Goal: Information Seeking & Learning: Learn about a topic

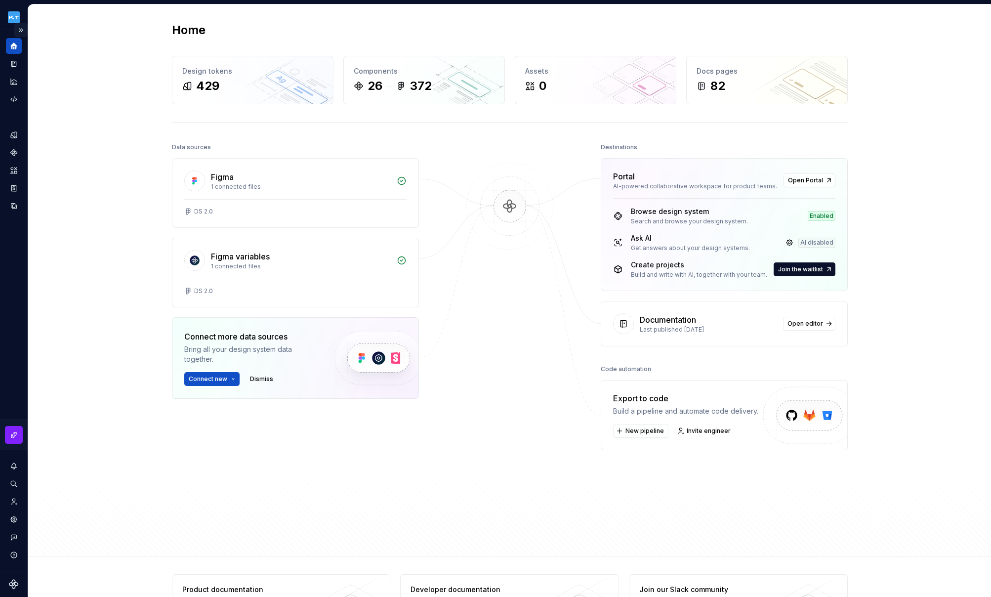
click at [21, 28] on button "Expand sidebar" at bounding box center [21, 30] width 14 height 14
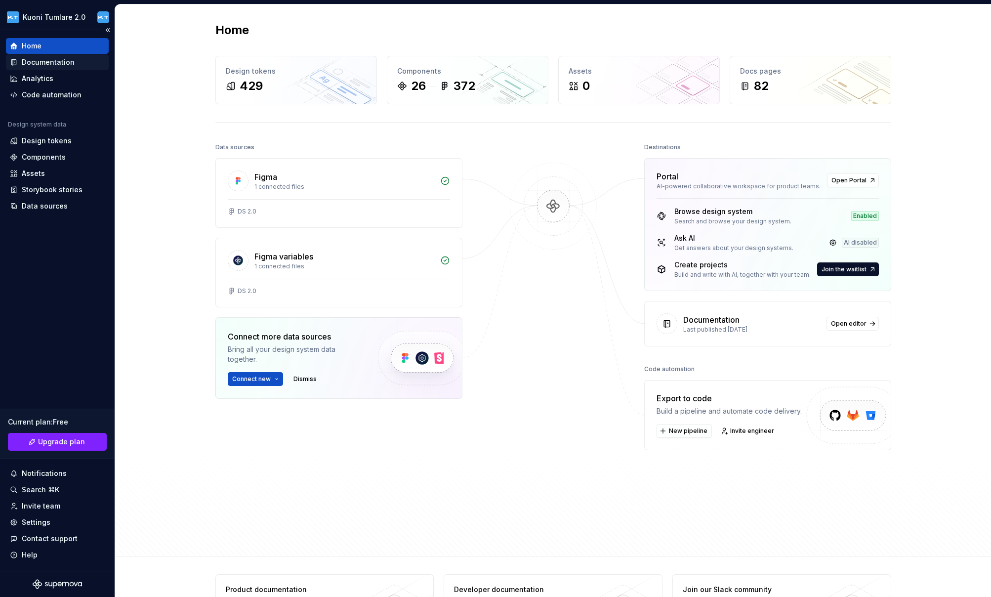
click at [48, 58] on div "Documentation" at bounding box center [48, 62] width 53 height 10
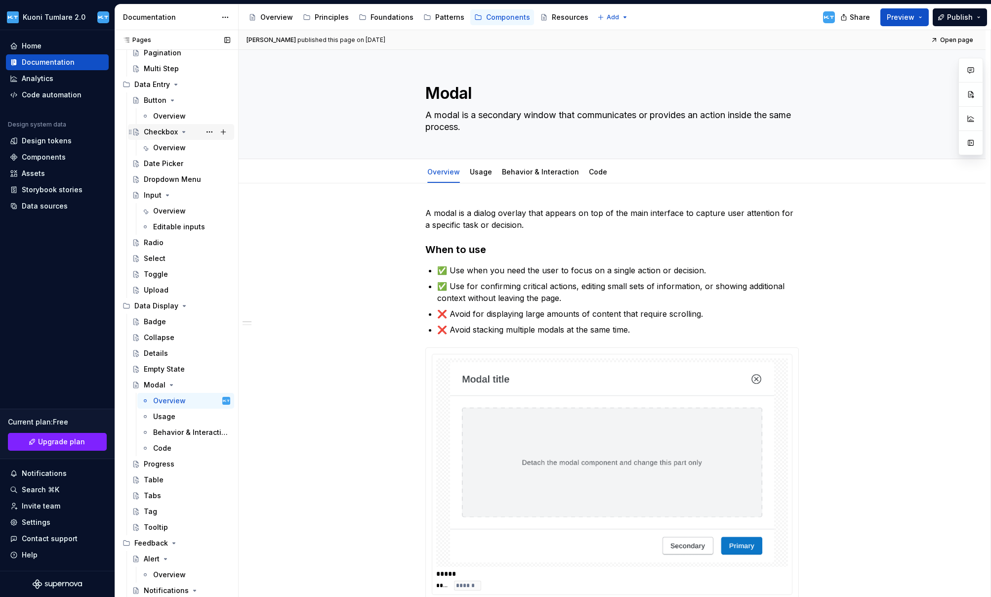
scroll to position [136, 0]
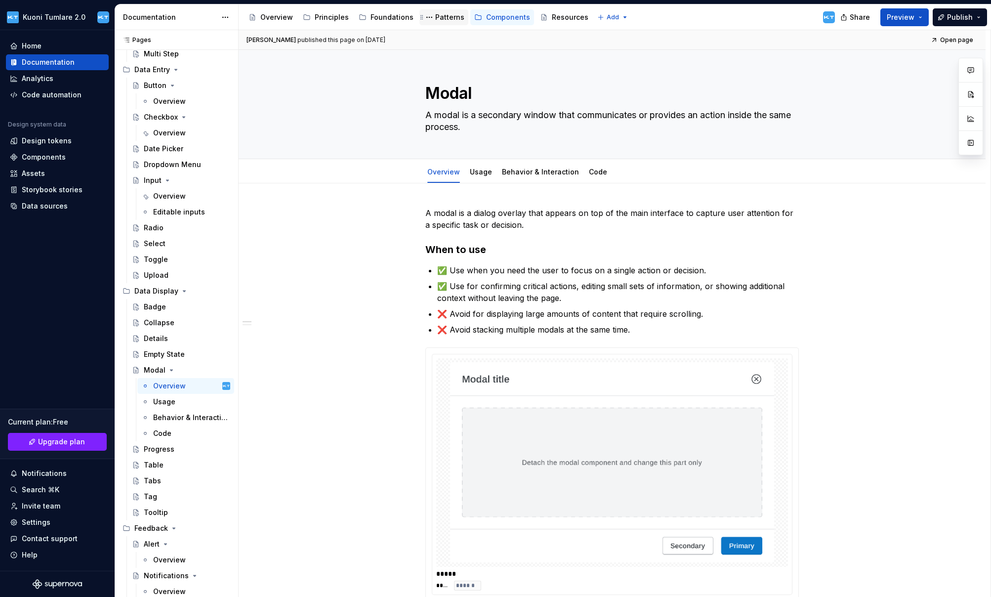
click at [442, 17] on div "Patterns" at bounding box center [449, 17] width 29 height 10
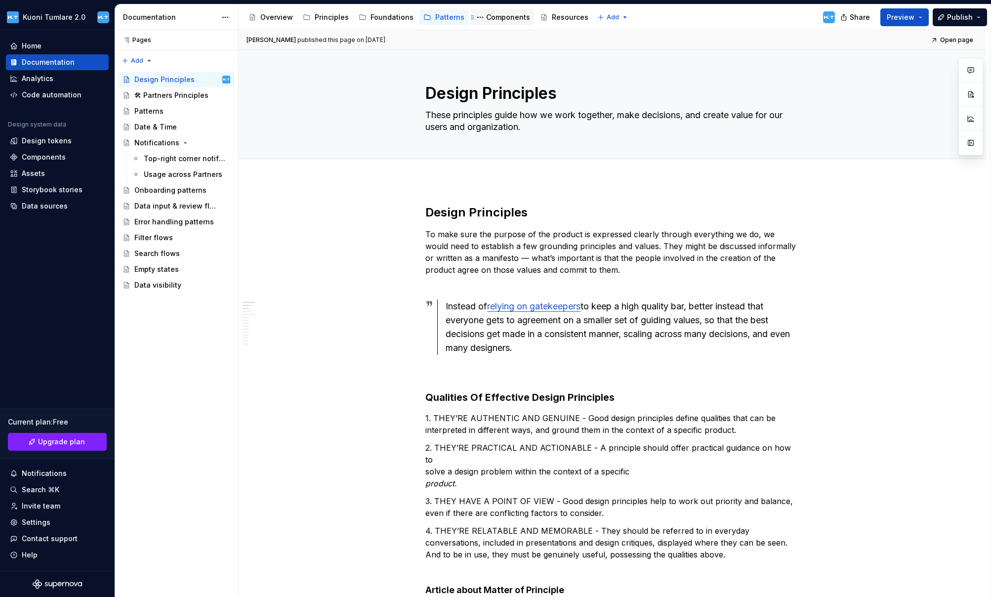
click at [492, 17] on div "Components" at bounding box center [508, 17] width 44 height 10
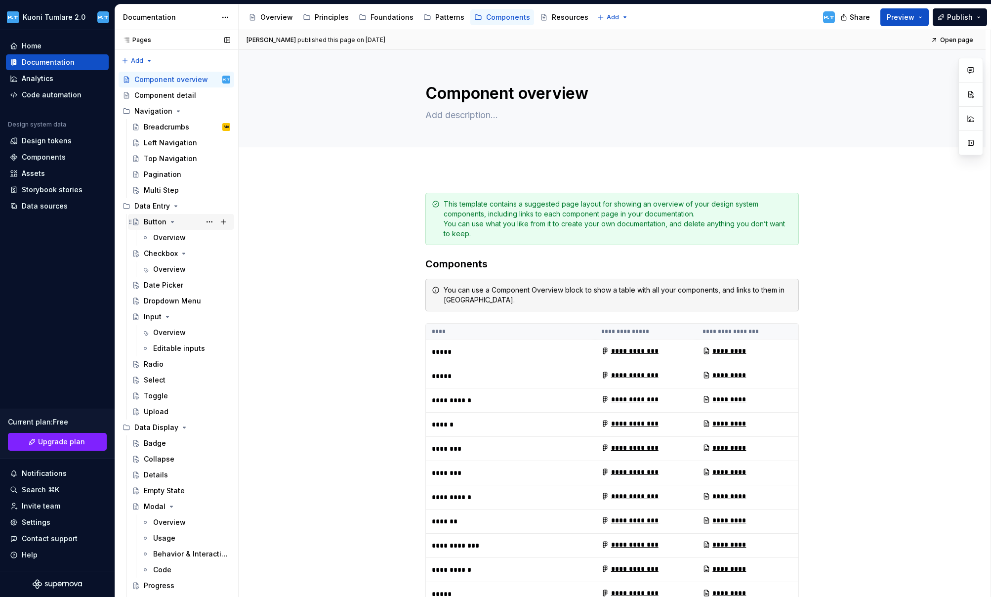
click at [154, 222] on div "Button" at bounding box center [155, 222] width 23 height 10
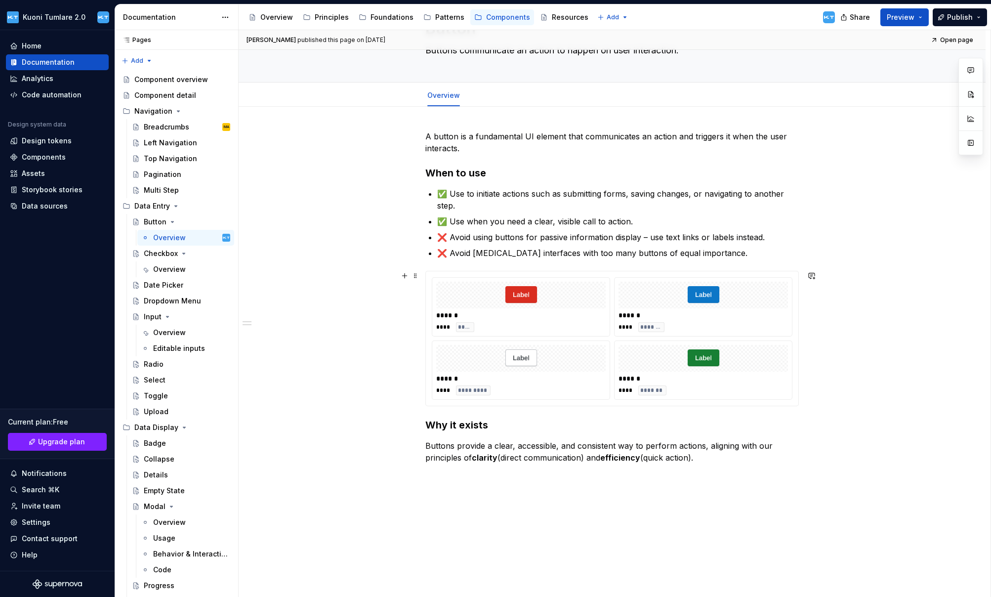
scroll to position [122, 0]
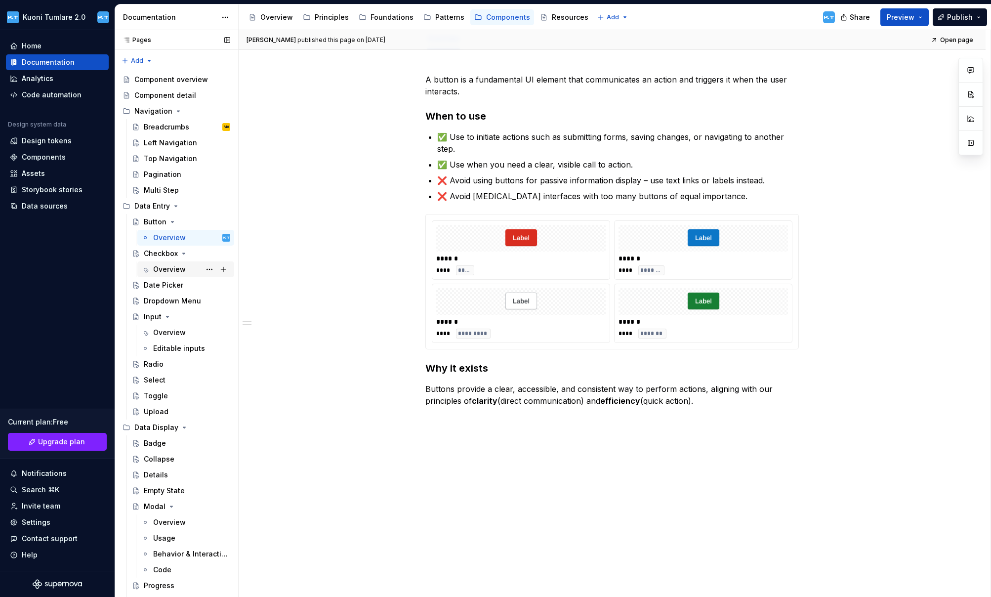
click at [165, 269] on div "Overview" at bounding box center [169, 269] width 33 height 10
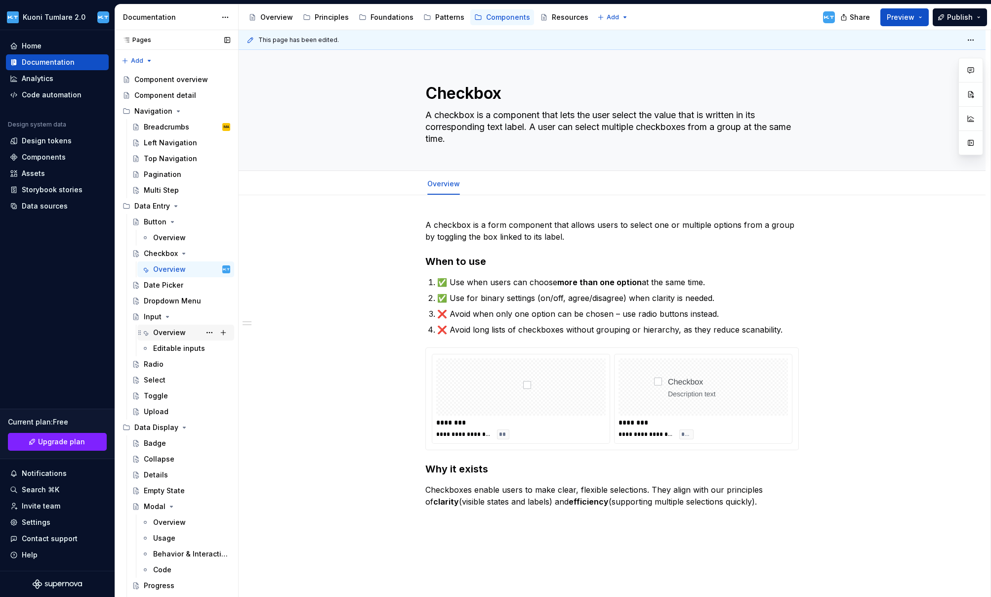
click at [173, 331] on div "Overview" at bounding box center [169, 332] width 33 height 10
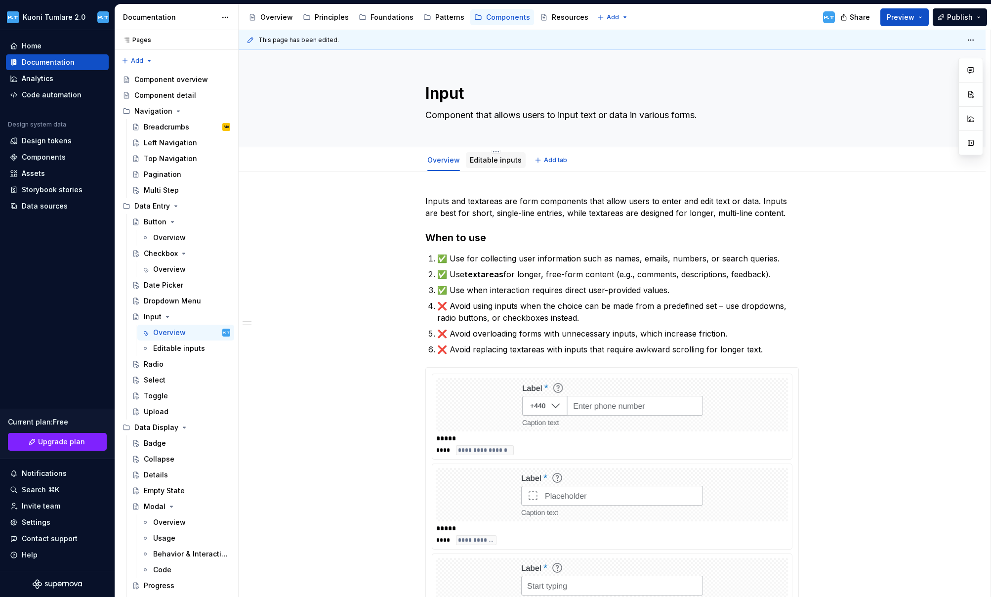
click at [494, 163] on link "Editable inputs" at bounding box center [496, 160] width 52 height 8
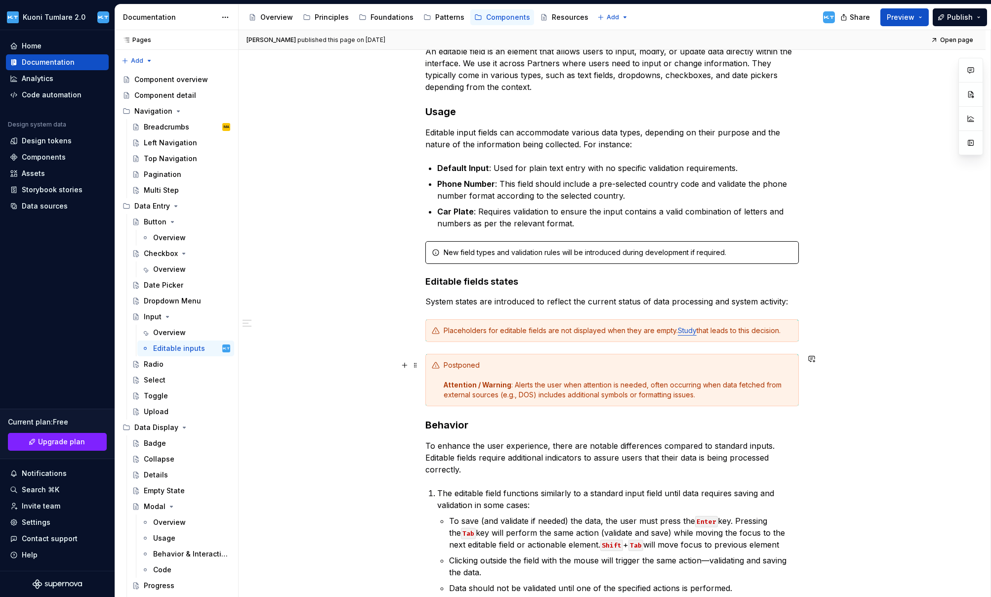
scroll to position [182, 0]
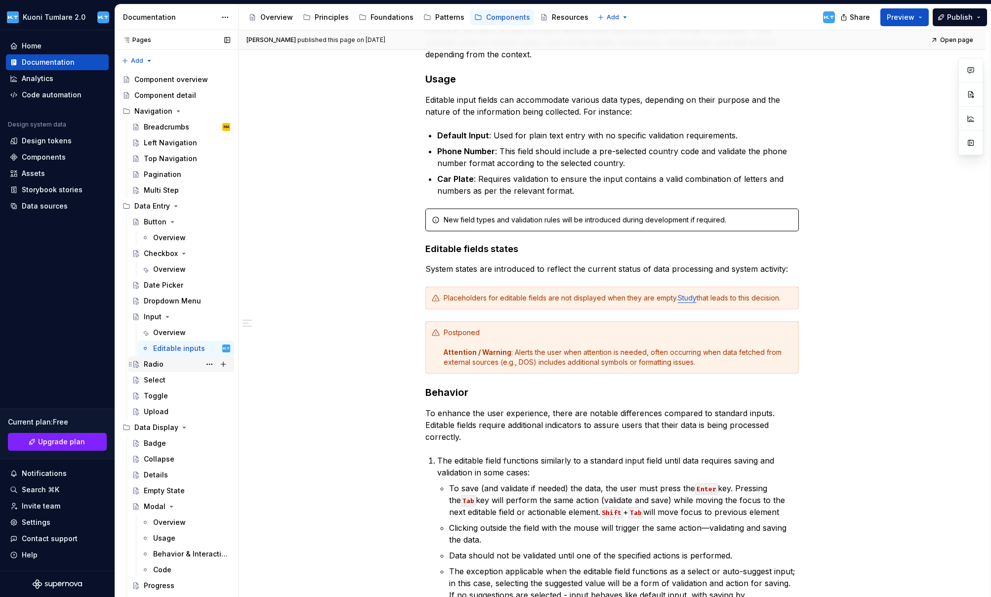
click at [159, 361] on div "Radio" at bounding box center [154, 364] width 20 height 10
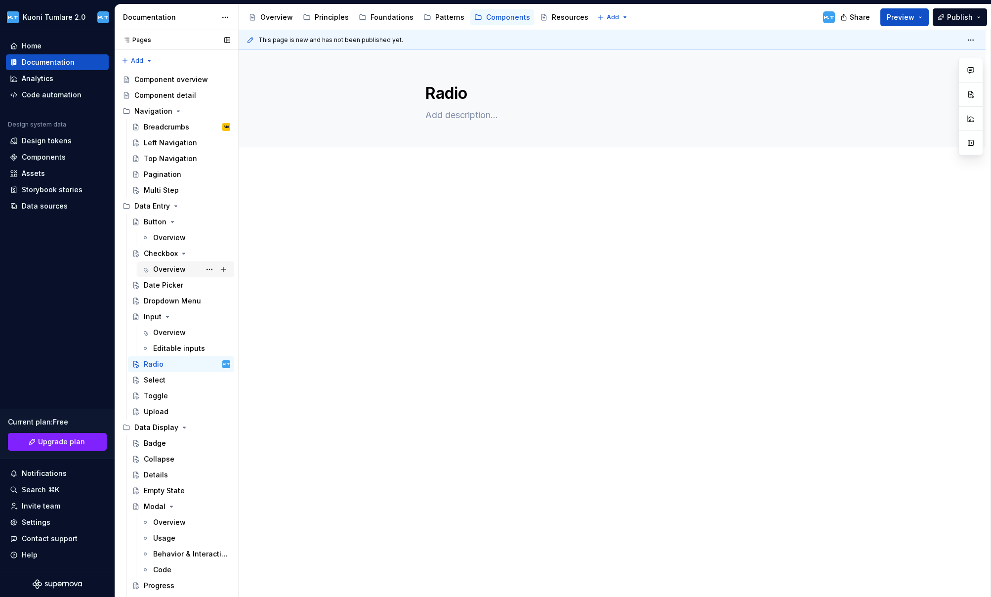
click at [170, 267] on div "Overview" at bounding box center [169, 269] width 33 height 10
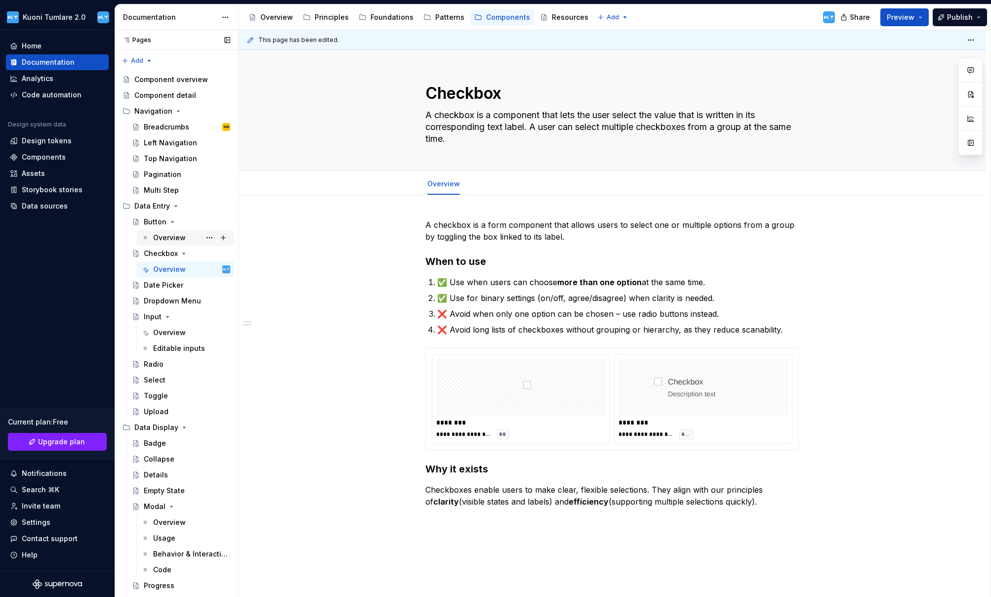
click at [160, 241] on div "Overview" at bounding box center [169, 238] width 33 height 10
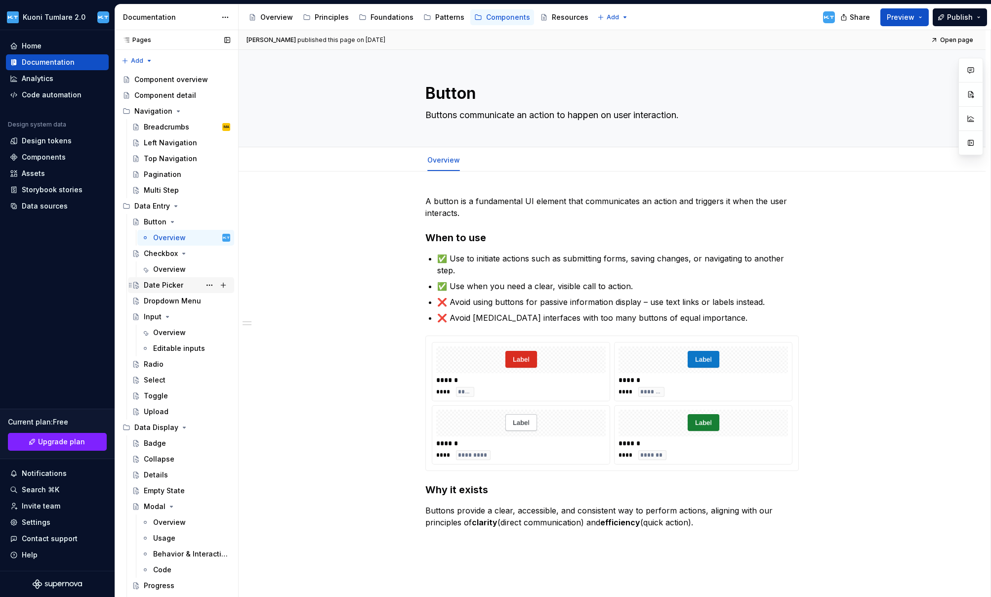
scroll to position [136, 0]
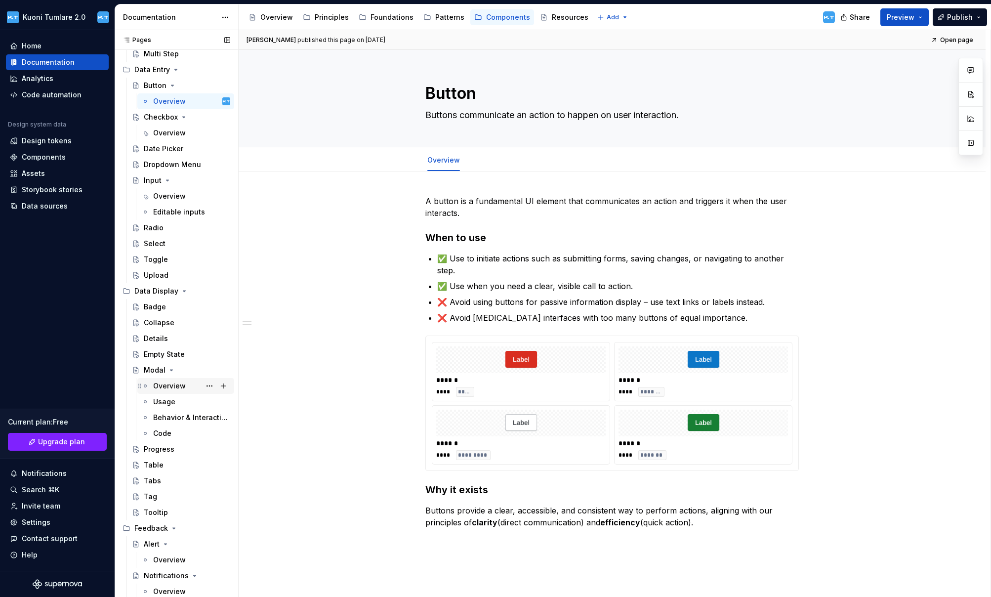
click at [176, 386] on div "Overview" at bounding box center [169, 386] width 33 height 10
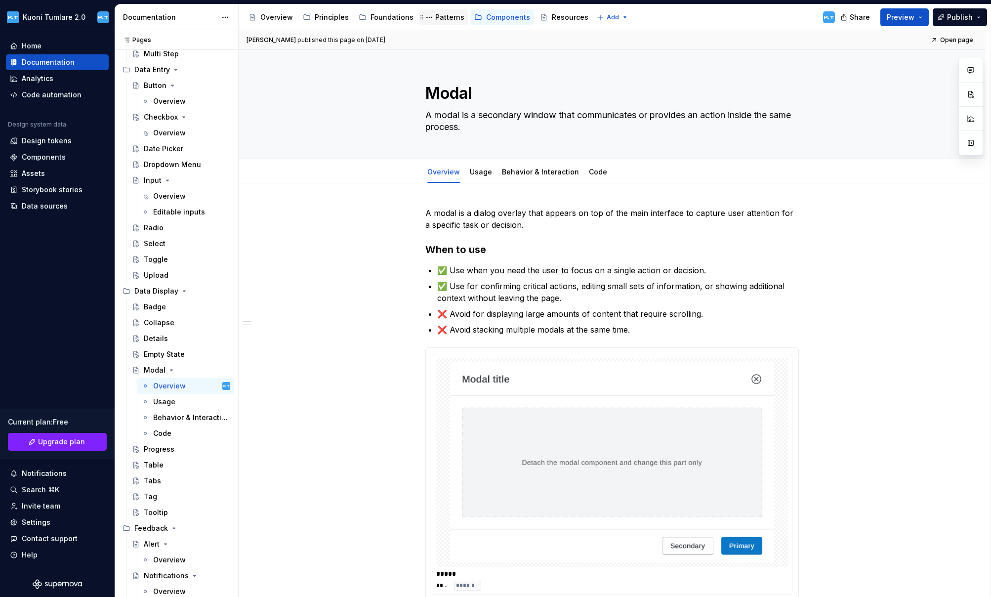
click at [437, 22] on div "Patterns" at bounding box center [443, 17] width 41 height 12
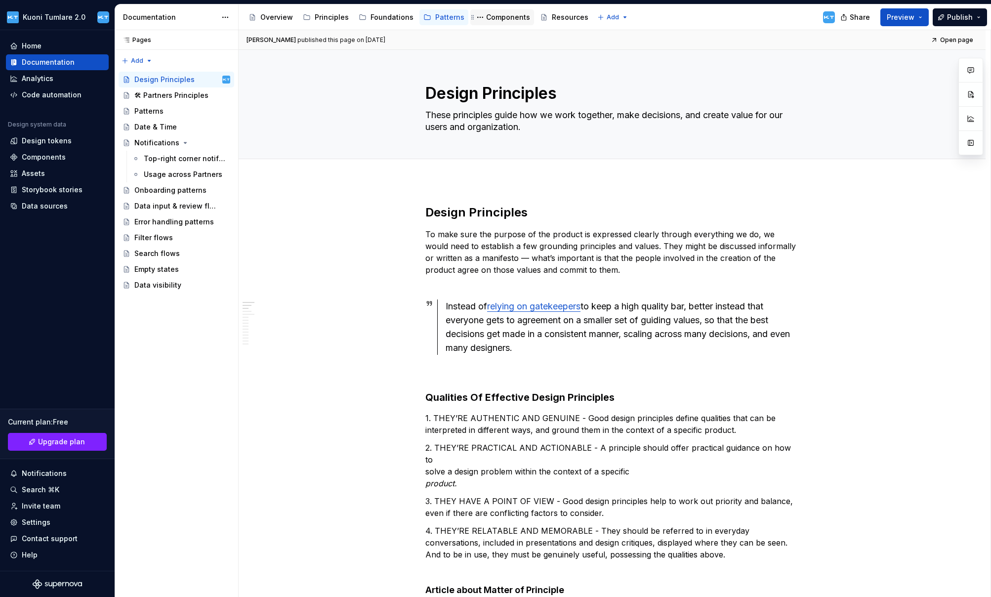
click at [491, 16] on div "Components" at bounding box center [508, 17] width 44 height 10
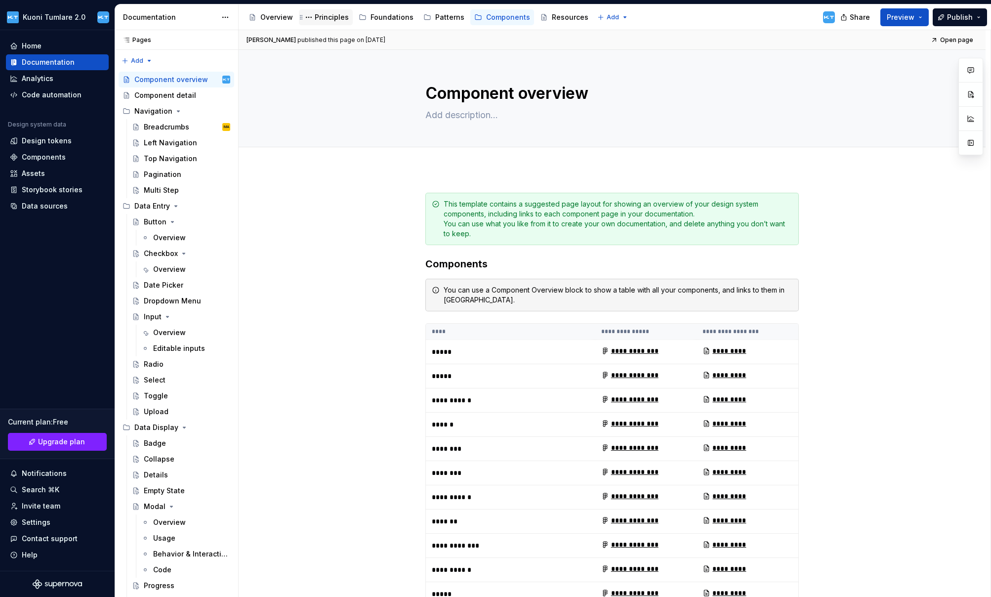
click at [320, 16] on div "Principles" at bounding box center [332, 17] width 34 height 10
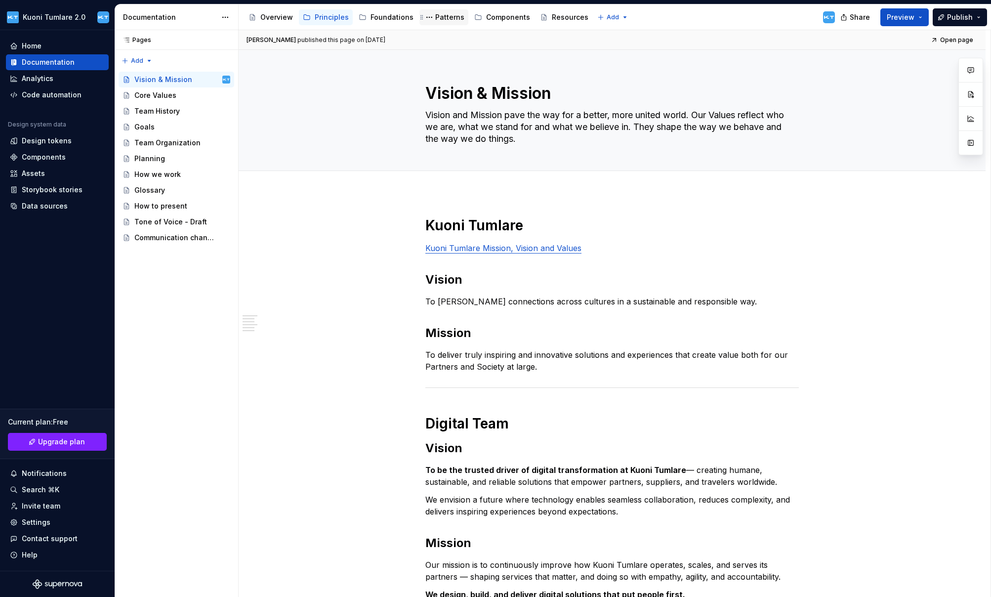
click at [450, 14] on div "Patterns" at bounding box center [449, 17] width 29 height 10
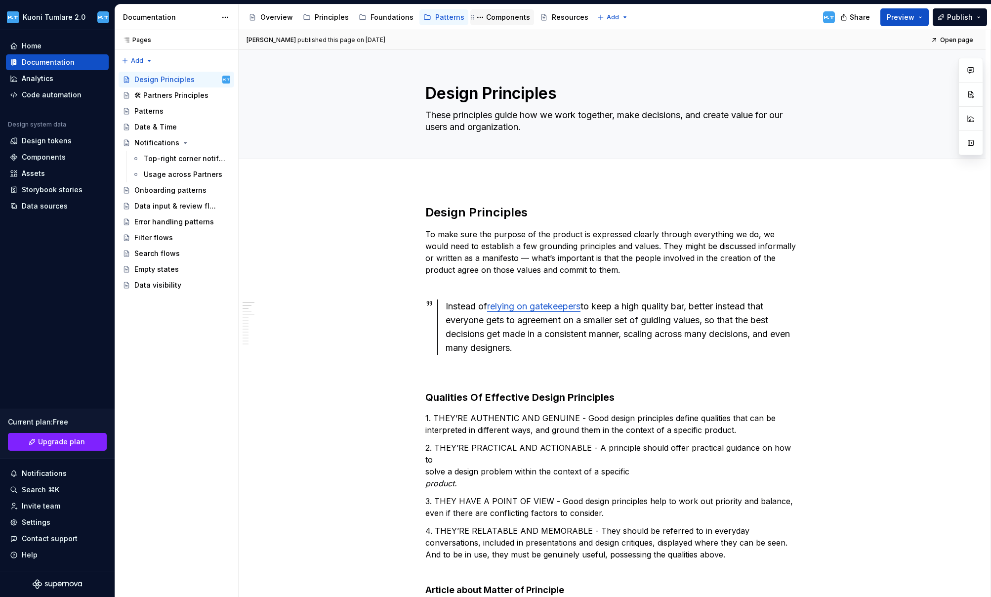
click at [496, 18] on div "Components" at bounding box center [508, 17] width 44 height 10
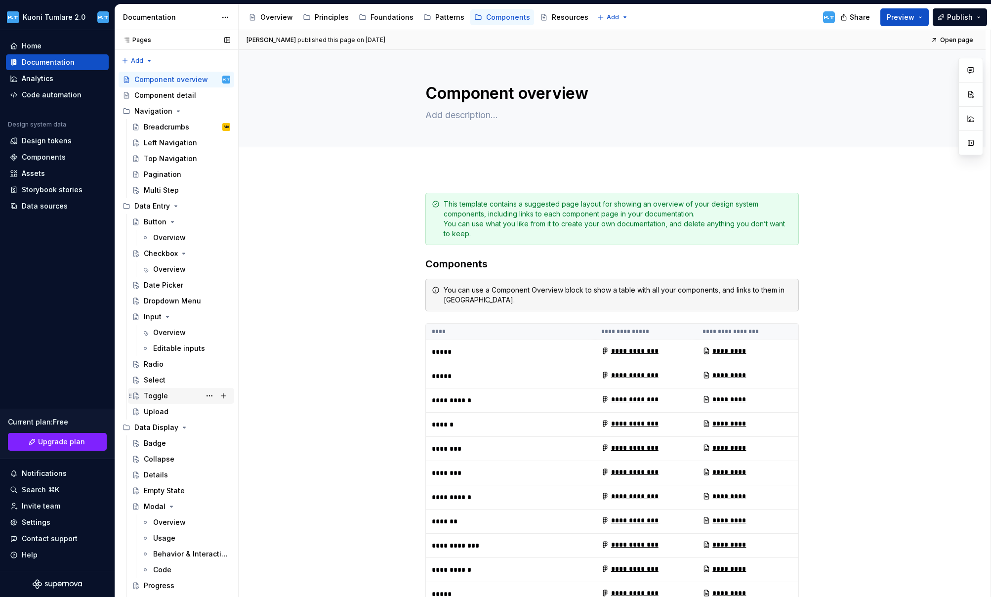
scroll to position [136, 0]
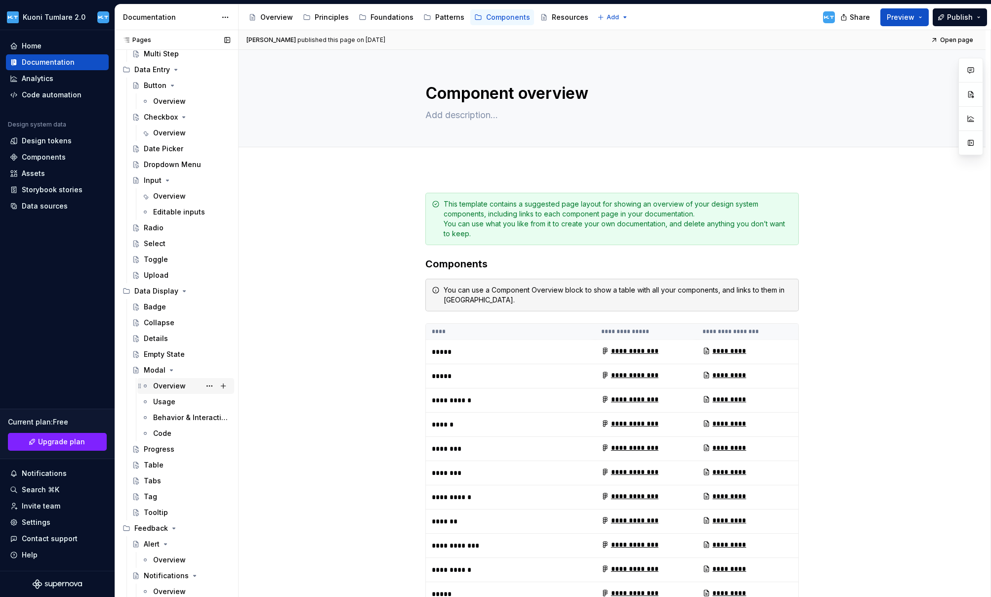
click at [166, 385] on div "Overview" at bounding box center [169, 386] width 33 height 10
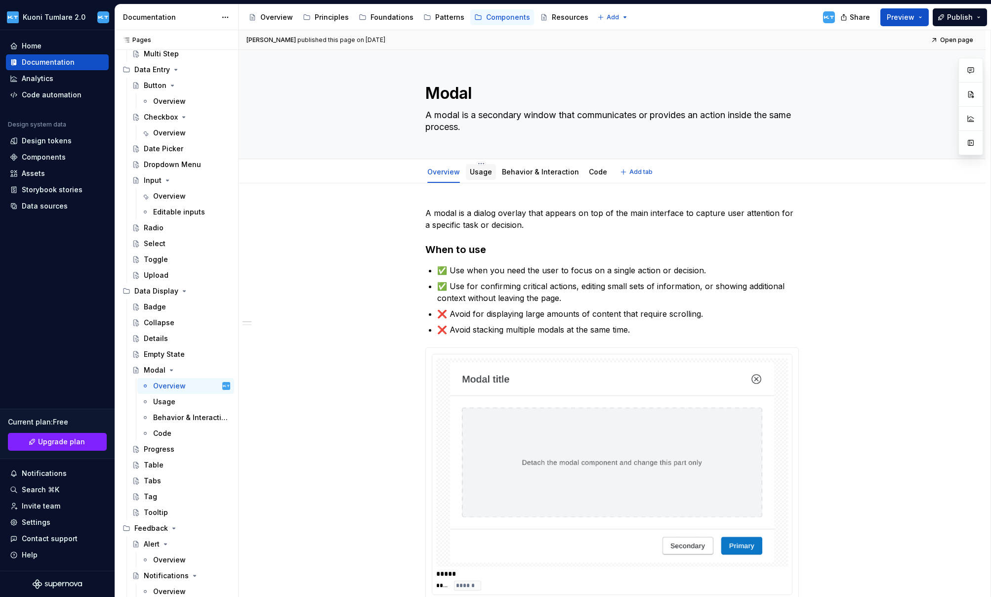
click at [476, 170] on link "Usage" at bounding box center [481, 171] width 22 height 8
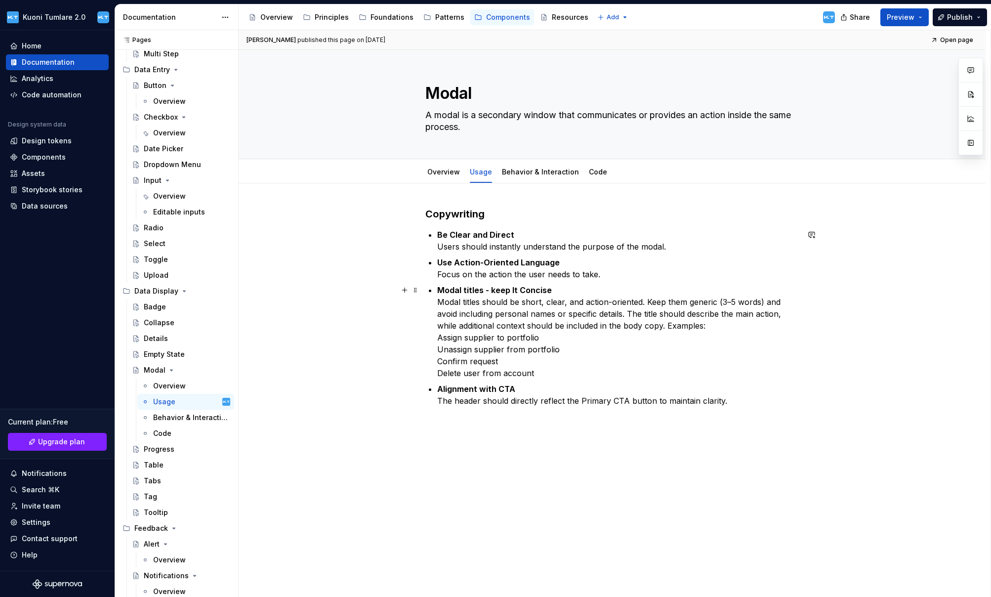
scroll to position [24, 0]
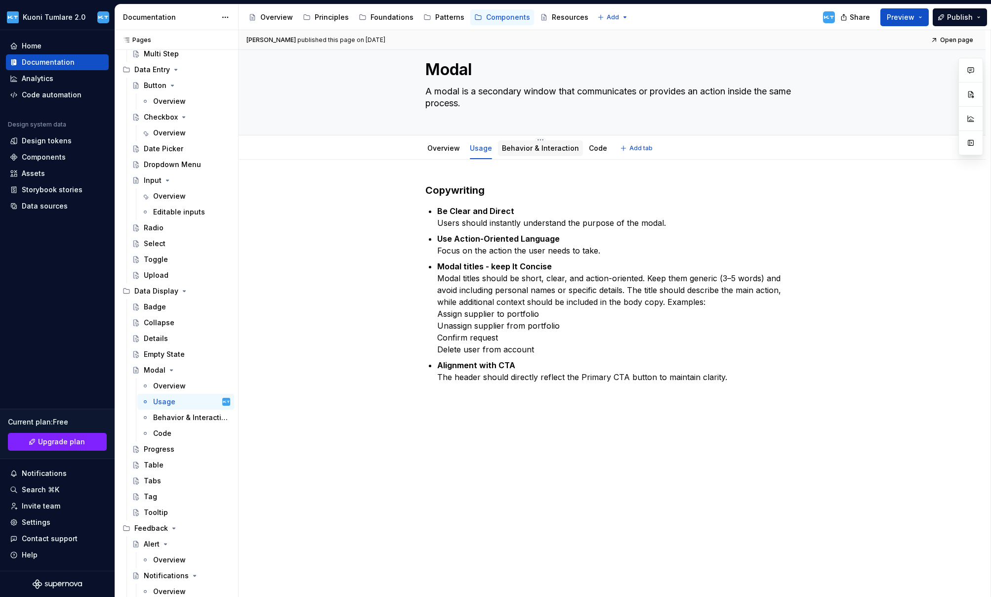
click at [523, 148] on link "Behavior & Interaction" at bounding box center [540, 148] width 77 height 8
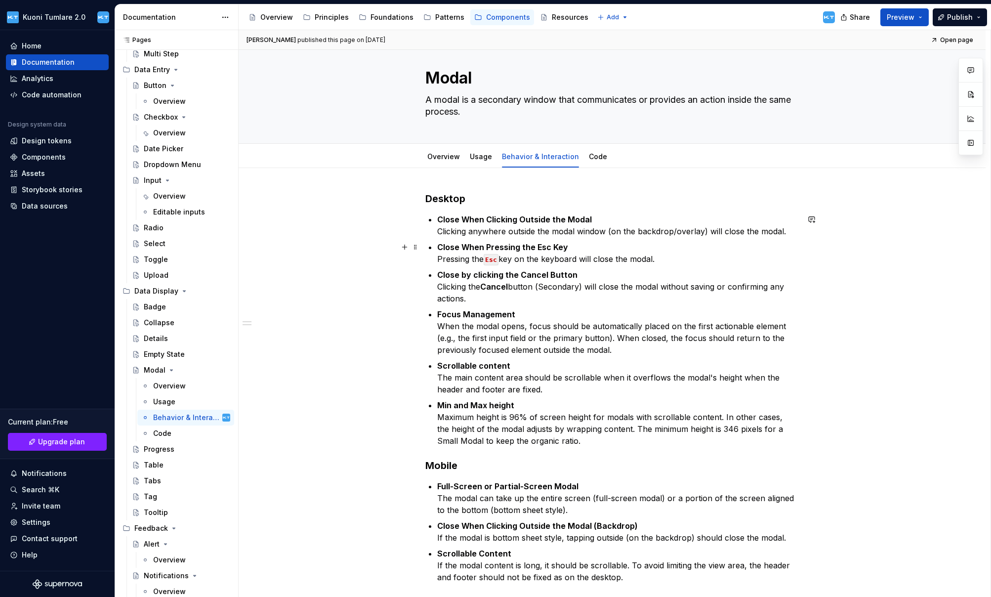
scroll to position [13, 0]
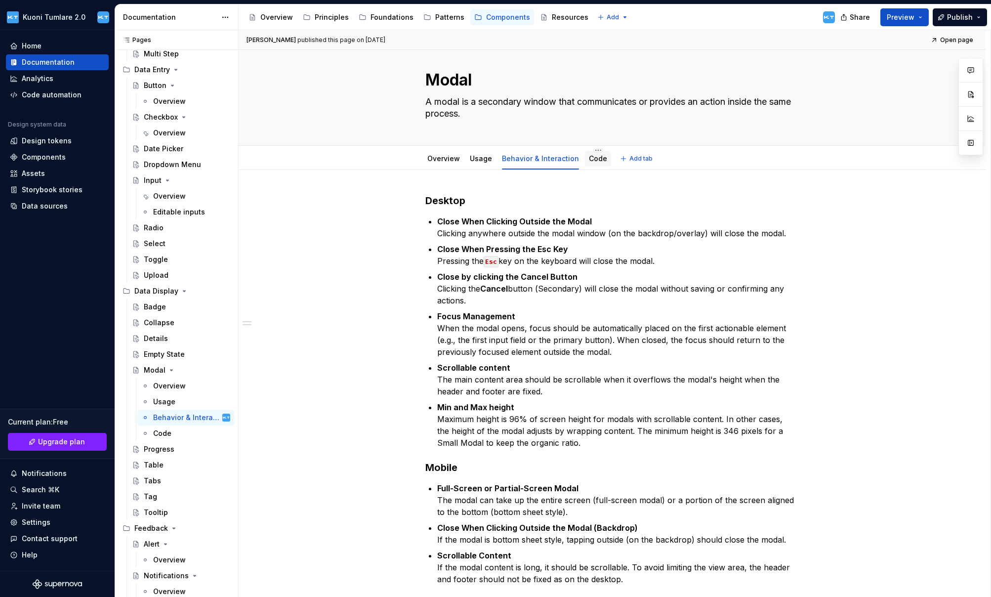
click at [594, 160] on link "Code" at bounding box center [598, 158] width 18 height 8
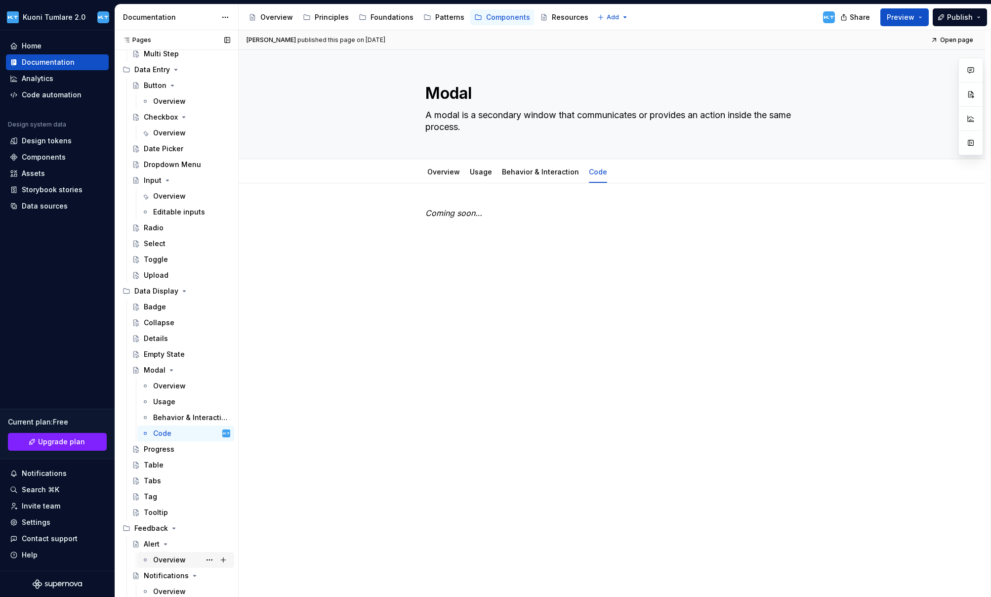
click at [172, 560] on div "Overview" at bounding box center [169, 560] width 33 height 10
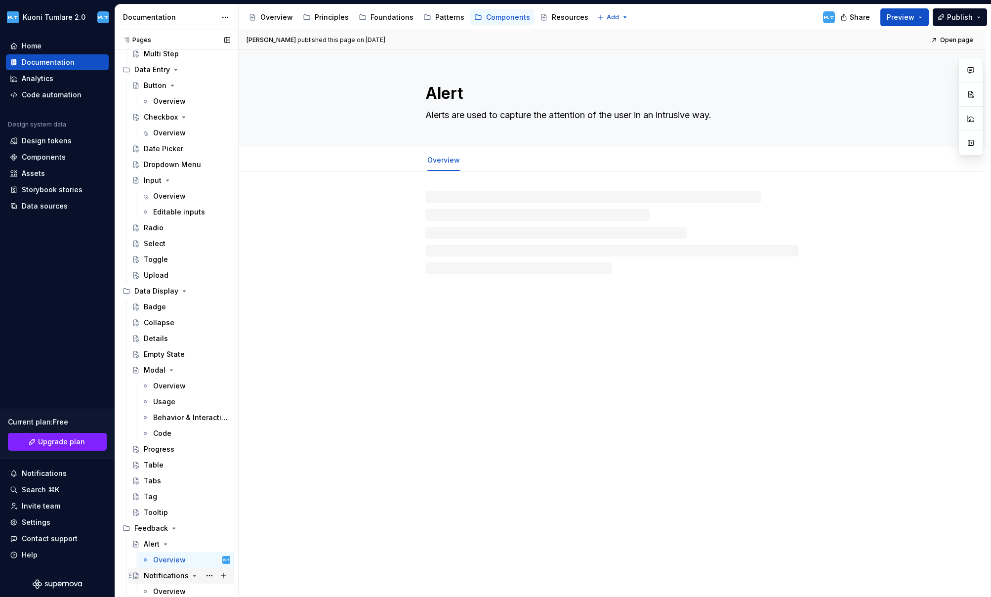
click at [192, 578] on icon "Page tree" at bounding box center [195, 575] width 8 height 8
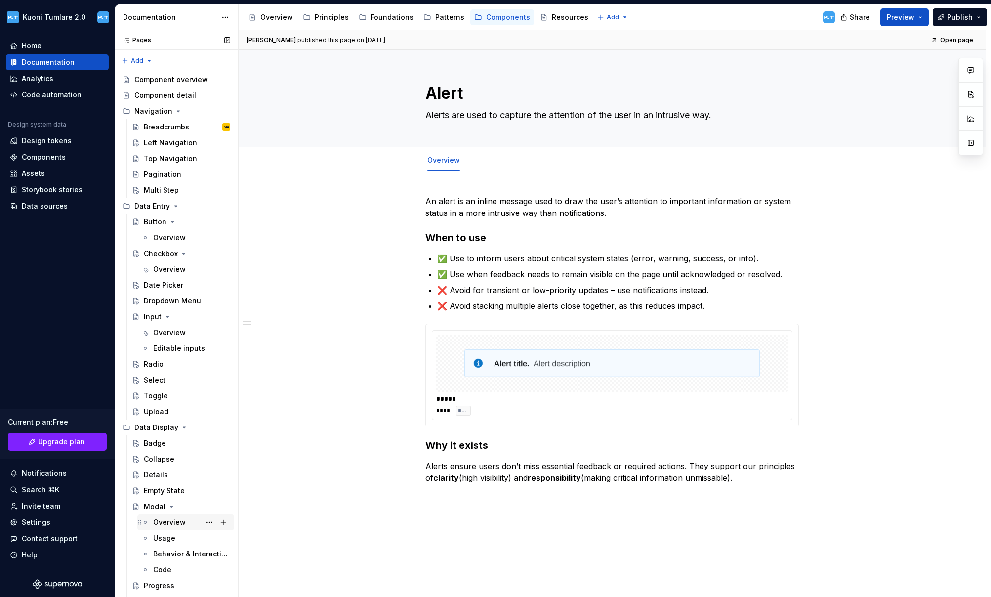
scroll to position [121, 0]
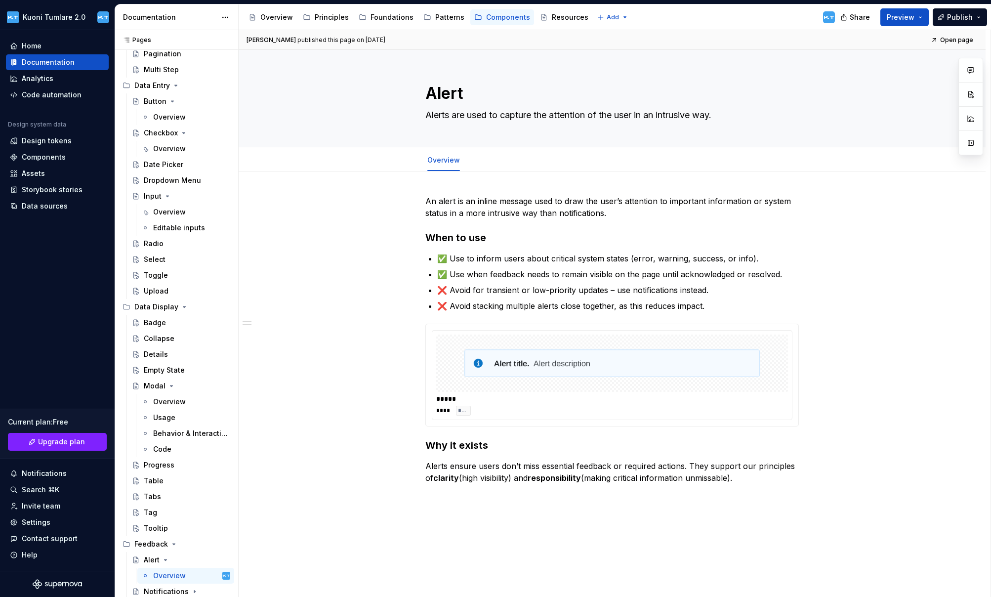
click at [325, 510] on div "An alert is an inline message used to draw the user’s attention to important in…" at bounding box center [612, 422] width 747 height 503
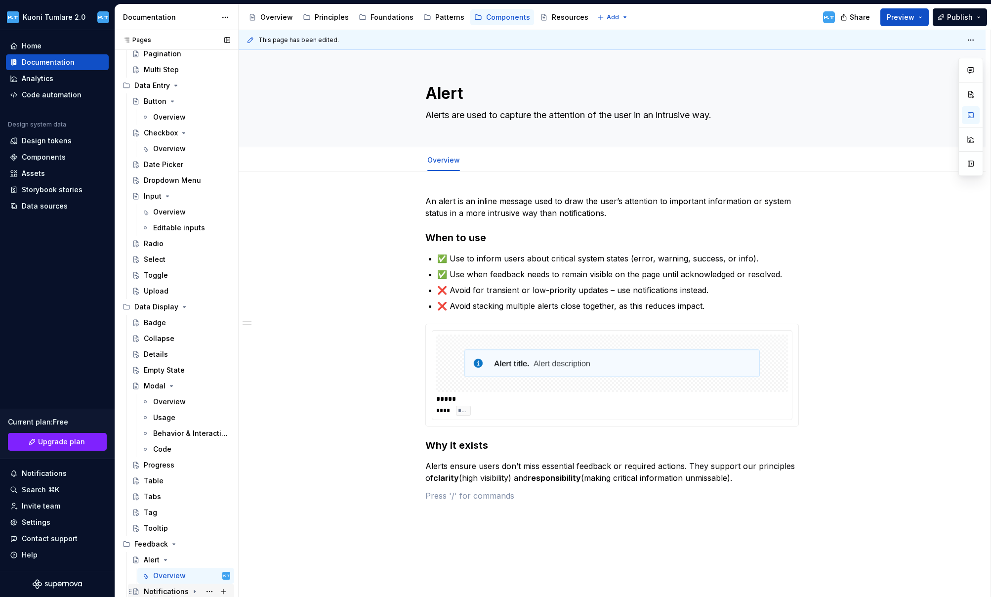
click at [191, 589] on icon "Page tree" at bounding box center [195, 591] width 8 height 8
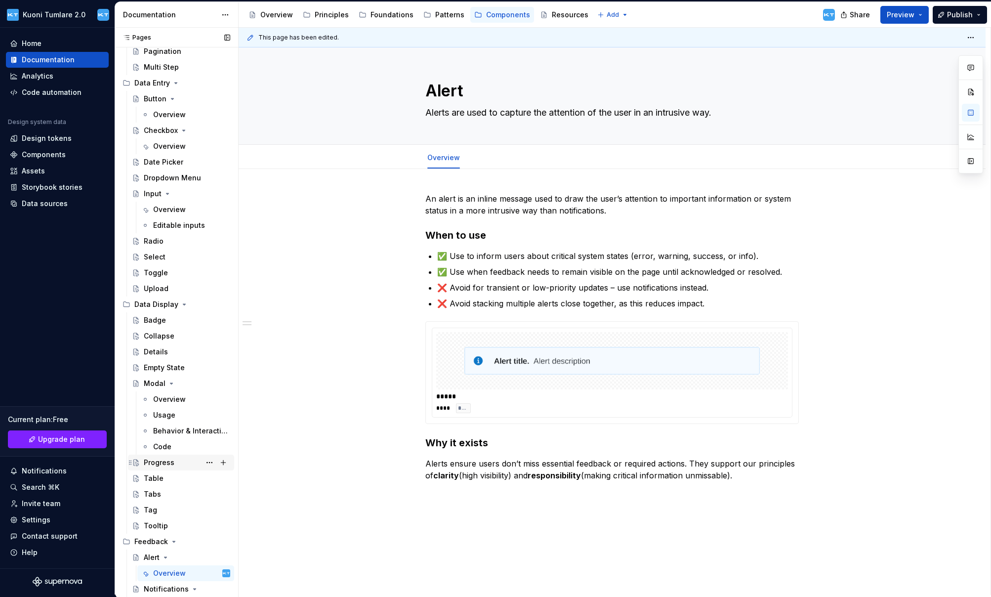
scroll to position [136, 0]
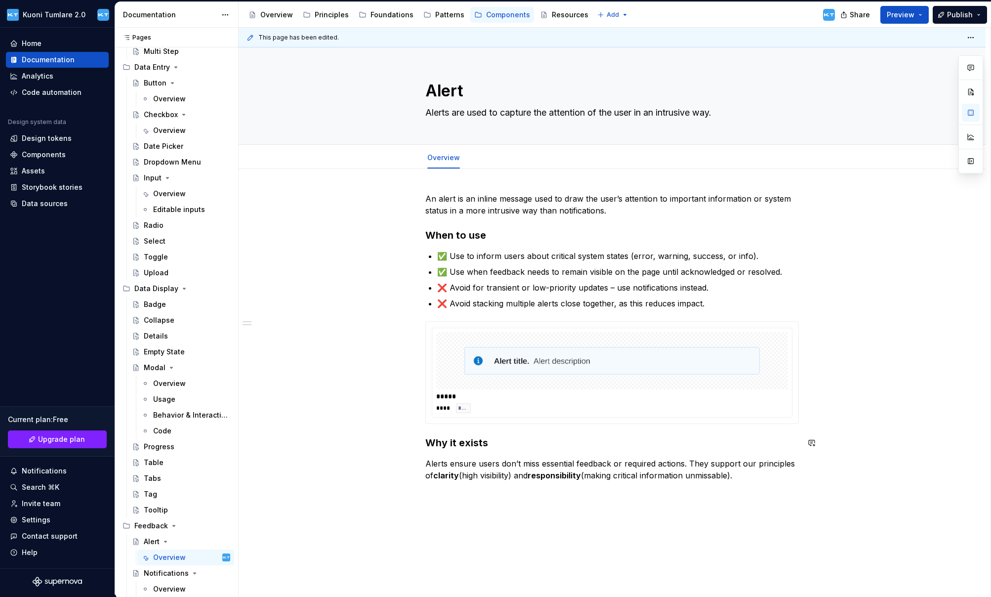
click at [347, 450] on div "An alert is an inline message used to draw the user’s attention to important in…" at bounding box center [612, 429] width 747 height 521
click at [178, 589] on div "Overview" at bounding box center [169, 589] width 33 height 10
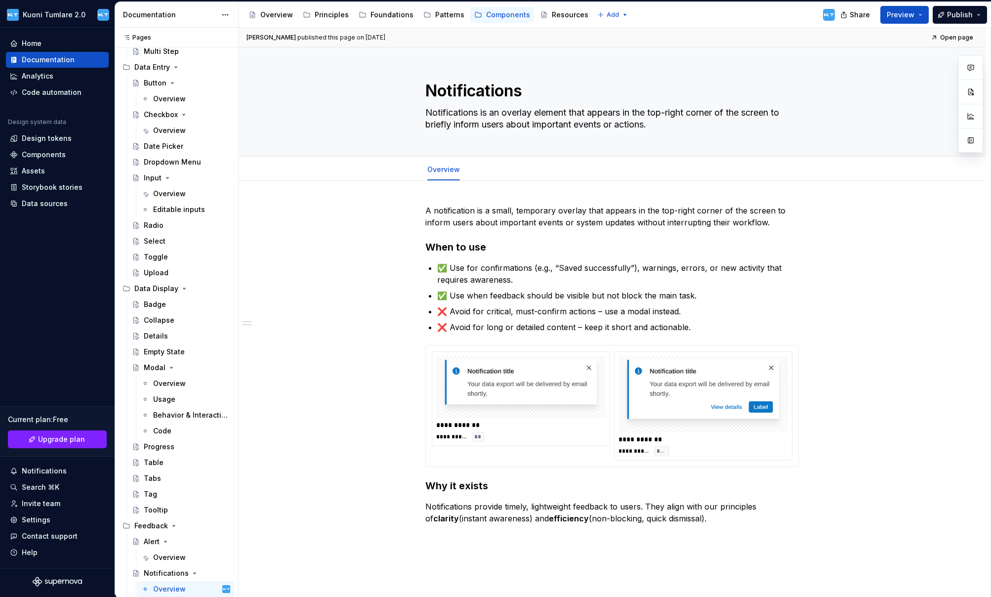
type textarea "*"
